Goal: Navigation & Orientation: Find specific page/section

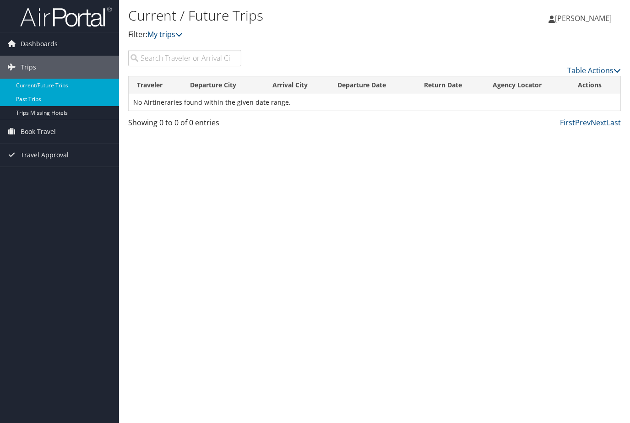
click at [67, 99] on link "Past Trips" at bounding box center [59, 99] width 119 height 14
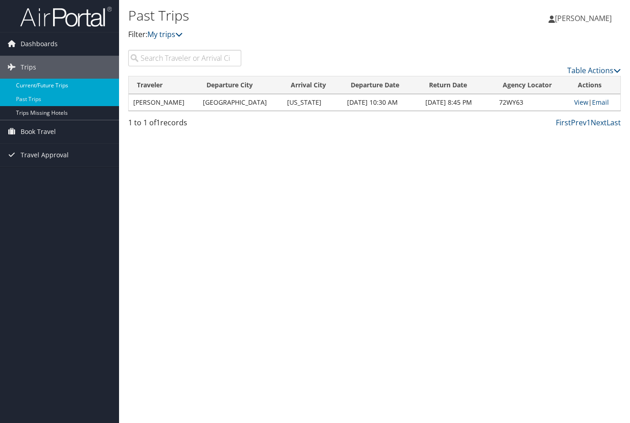
click at [35, 90] on link "Current/Future Trips" at bounding box center [59, 86] width 119 height 14
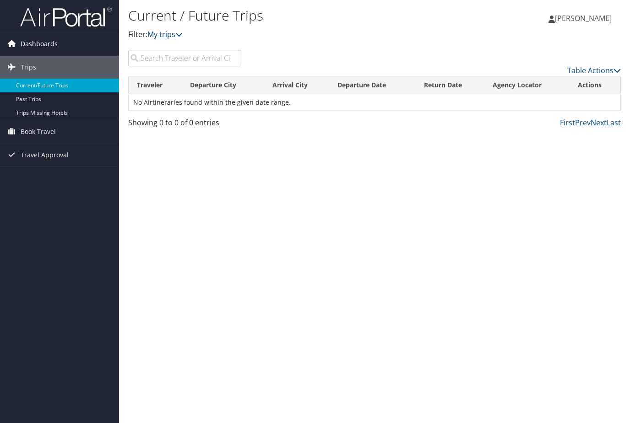
click at [57, 43] on link "Dashboards" at bounding box center [59, 43] width 119 height 23
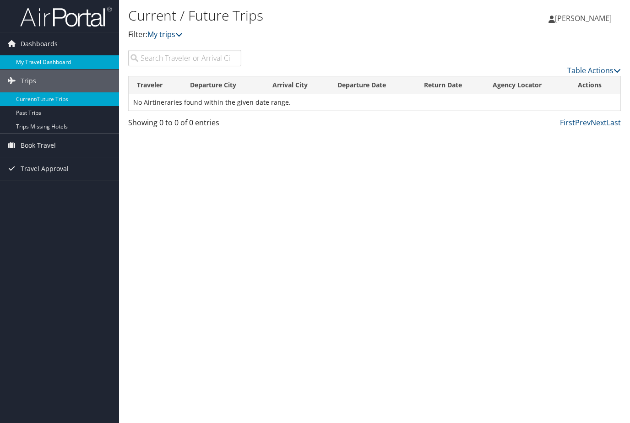
click at [46, 63] on link "My Travel Dashboard" at bounding box center [59, 62] width 119 height 14
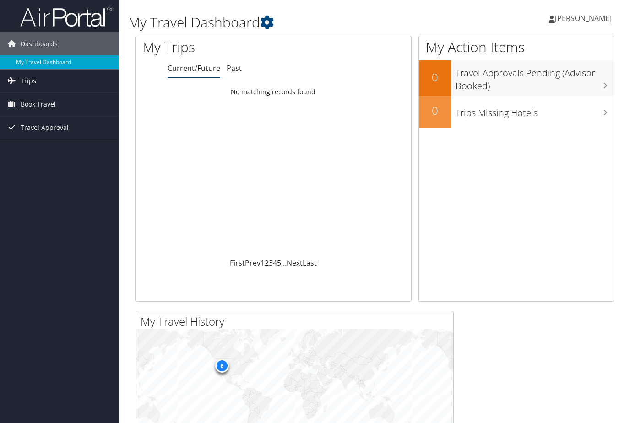
click at [578, 21] on span "[PERSON_NAME]" at bounding box center [583, 18] width 57 height 10
click at [533, 52] on link "My Settings" at bounding box center [560, 51] width 102 height 16
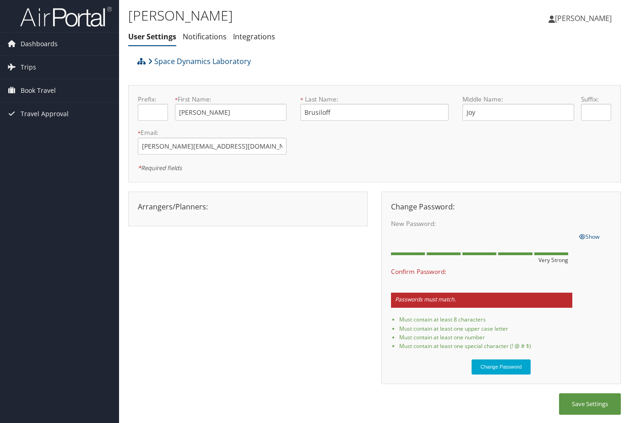
click at [327, 231] on div "Arrangers/Planners: Edit Arrangers & Planners Kirsten Godfrey Save Changes Canc…" at bounding box center [374, 293] width 492 height 202
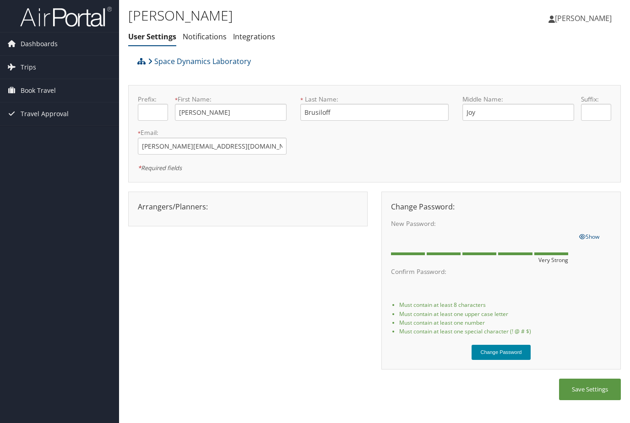
click at [502, 352] on button "Change Password" at bounding box center [501, 352] width 60 height 15
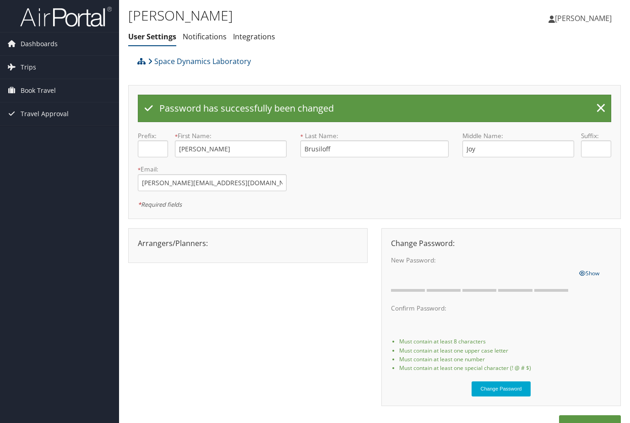
scroll to position [29, 0]
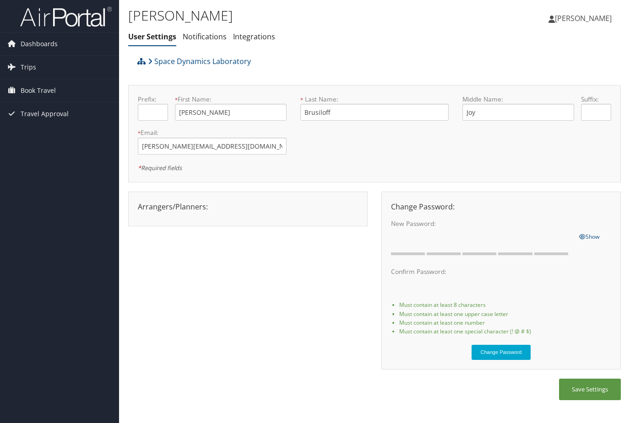
click at [568, 396] on div "Sandra Brusiloff User Settings Notifications Integrations User Settings Notific…" at bounding box center [374, 211] width 511 height 423
click at [250, 212] on div at bounding box center [248, 214] width 234 height 5
click at [29, 45] on span "Dashboards" at bounding box center [39, 43] width 37 height 23
click at [44, 81] on link "Trips" at bounding box center [59, 81] width 119 height 23
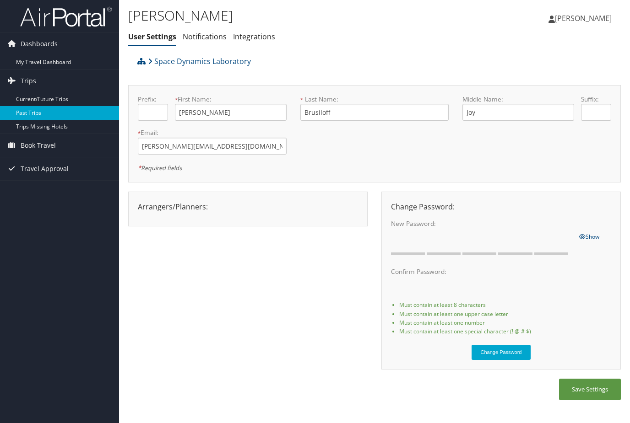
click at [16, 116] on link "Past Trips" at bounding box center [59, 113] width 119 height 14
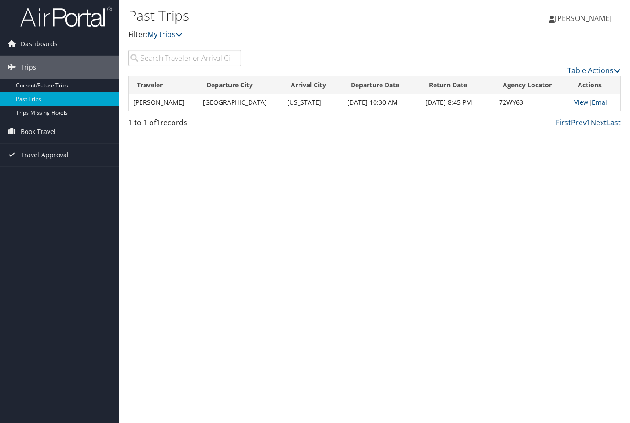
click at [600, 124] on link "Next" at bounding box center [598, 123] width 16 height 10
click at [574, 123] on link "Prev" at bounding box center [579, 123] width 16 height 10
click at [33, 116] on link "Trips Missing Hotels" at bounding box center [59, 113] width 119 height 14
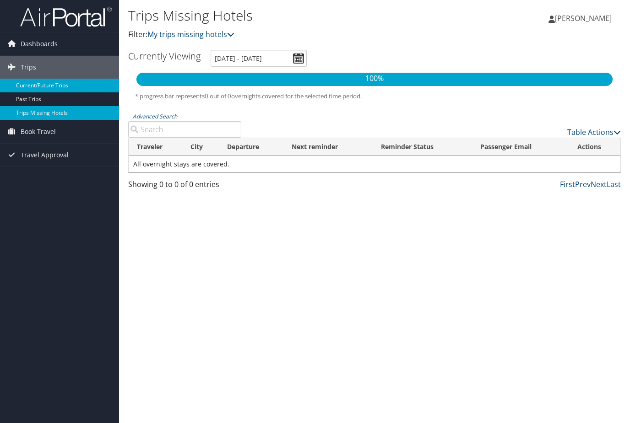
click at [49, 88] on link "Current/Future Trips" at bounding box center [59, 86] width 119 height 14
